Goal: Task Accomplishment & Management: Use online tool/utility

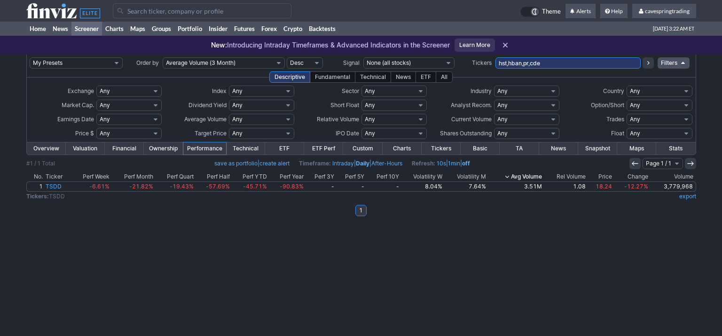
type input "hst,hban,pr,cde"
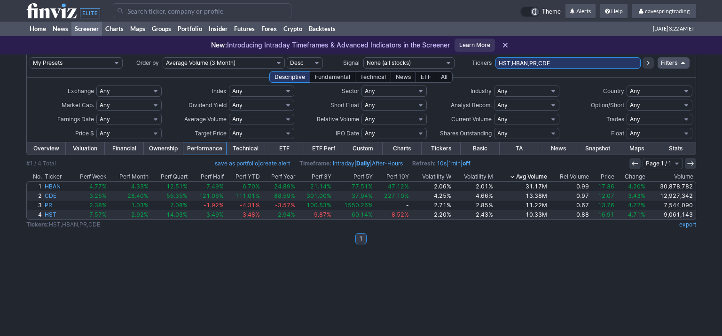
click at [572, 63] on input "HST,HBAN,PR,CDE" at bounding box center [568, 62] width 145 height 11
type input "HST,HBAN,PR,CDE,f"
